Goal: Find specific page/section: Find specific page/section

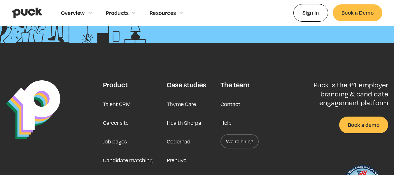
scroll to position [1473, 0]
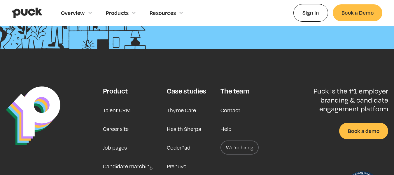
click at [124, 122] on link "Career site" at bounding box center [116, 129] width 26 height 14
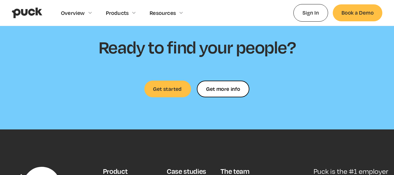
scroll to position [1824, 0]
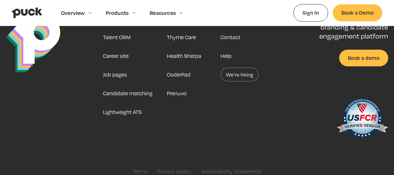
click at [236, 67] on link "We’re hiring" at bounding box center [239, 74] width 38 height 14
